Goal: Task Accomplishment & Management: Manage account settings

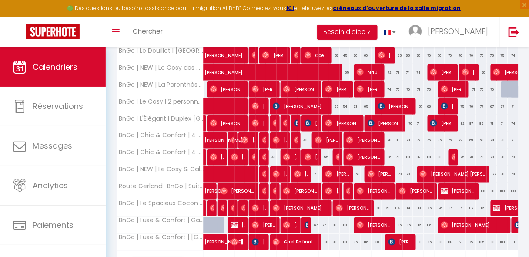
scroll to position [337, 0]
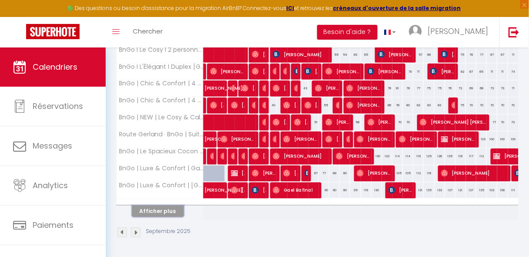
click at [162, 207] on button "Afficher plus" at bounding box center [158, 211] width 52 height 12
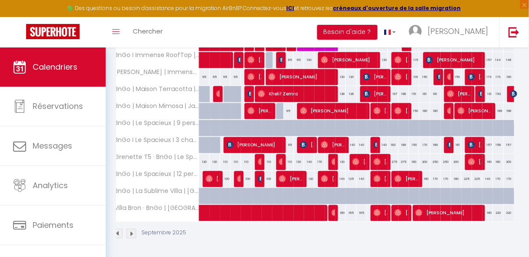
scroll to position [0, 0]
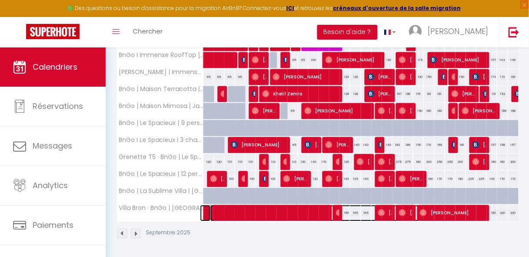
click at [338, 205] on span at bounding box center [330, 213] width 240 height 17
select select "OK"
select select "0"
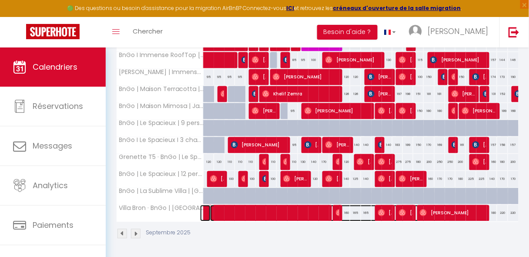
select select "1"
select select
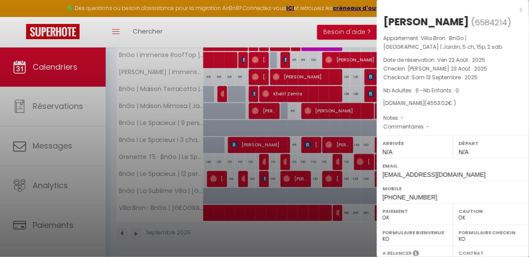
click at [513, 6] on div "x" at bounding box center [450, 9] width 146 height 10
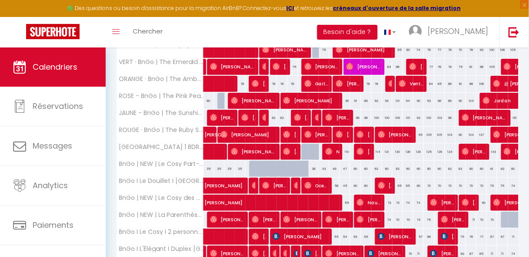
scroll to position [47, 0]
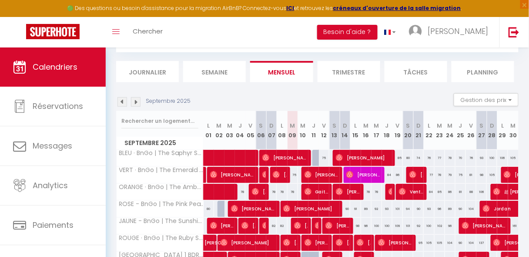
click at [135, 102] on img at bounding box center [136, 102] width 10 height 10
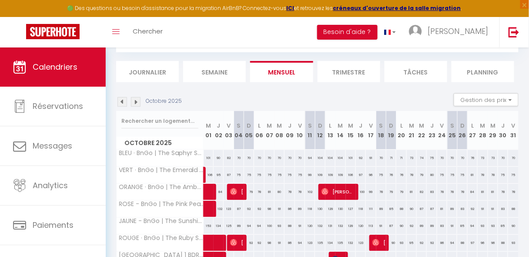
click at [135, 102] on img at bounding box center [136, 102] width 10 height 10
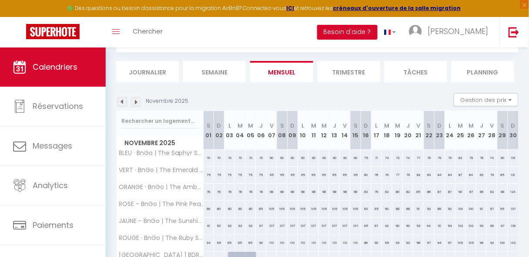
click at [135, 102] on img at bounding box center [136, 102] width 10 height 10
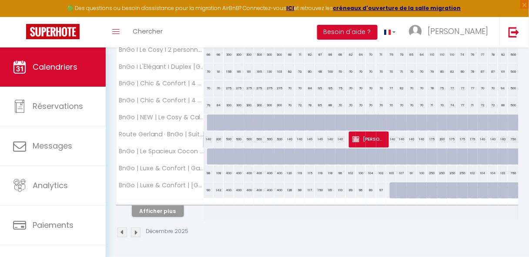
scroll to position [337, 0]
click at [148, 211] on button "Afficher plus" at bounding box center [158, 211] width 52 height 12
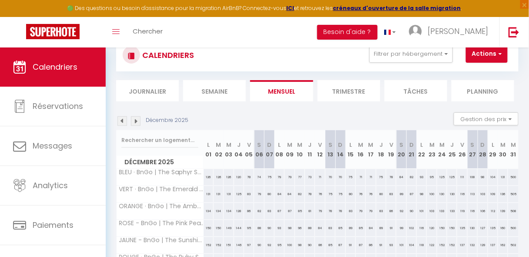
scroll to position [0, 0]
